Goal: Transaction & Acquisition: Subscribe to service/newsletter

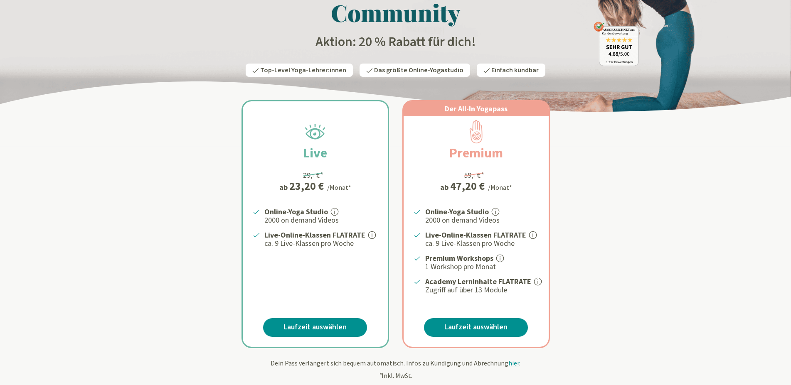
scroll to position [131, 0]
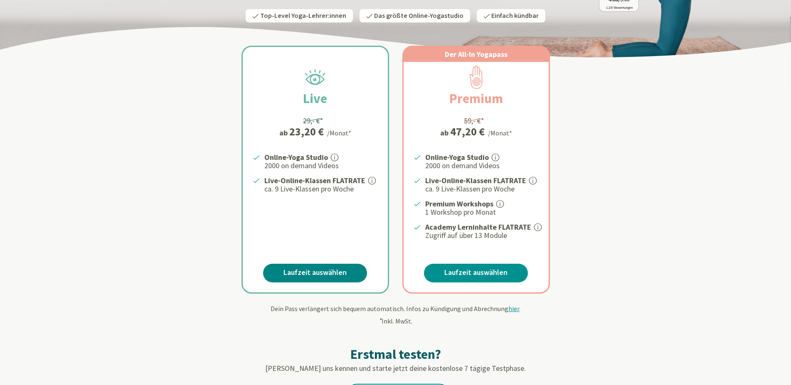
click at [329, 270] on link "Laufzeit auswählen" at bounding box center [315, 273] width 104 height 19
